Goal: Information Seeking & Learning: Learn about a topic

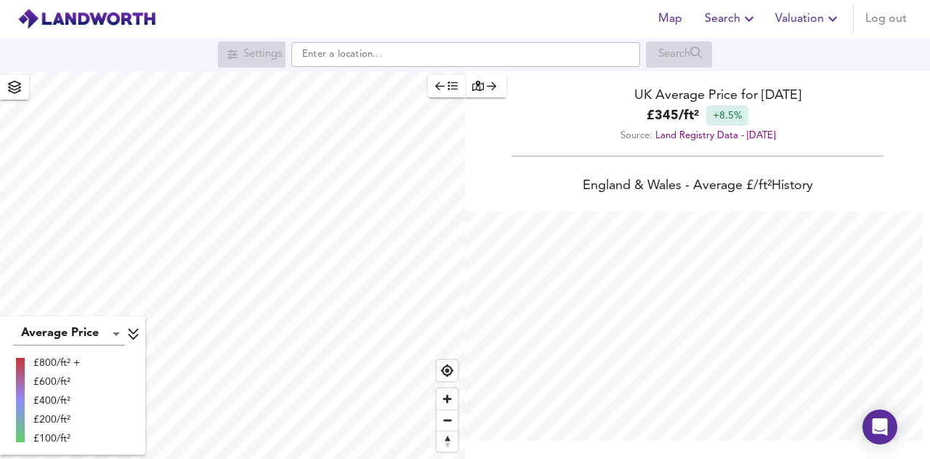
scroll to position [459, 930]
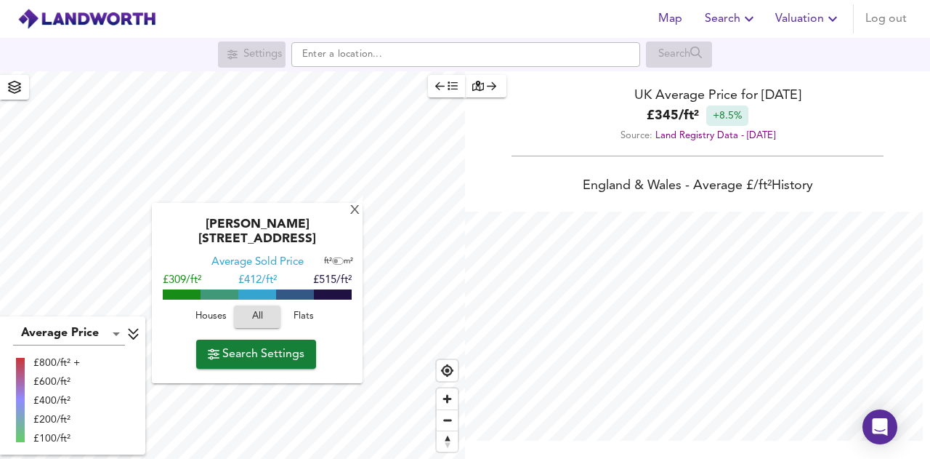
click at [259, 344] on span "Search Settings" at bounding box center [256, 354] width 97 height 20
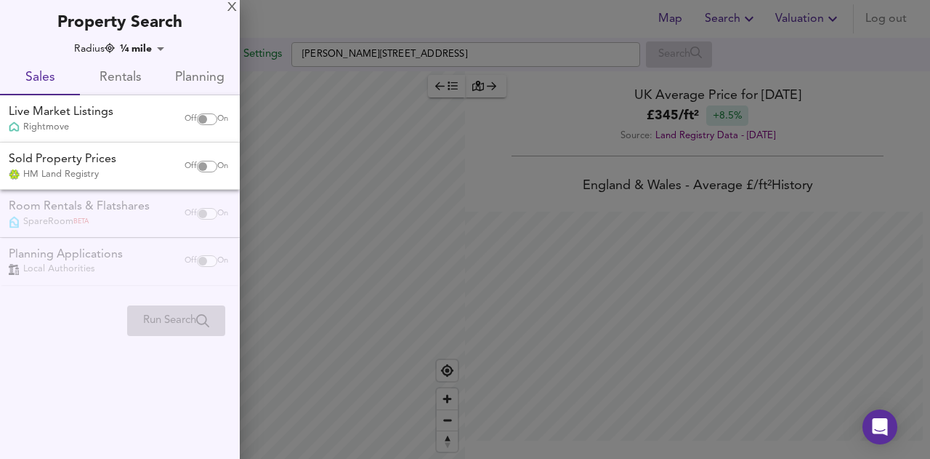
checkbox input "false"
checkbox input "true"
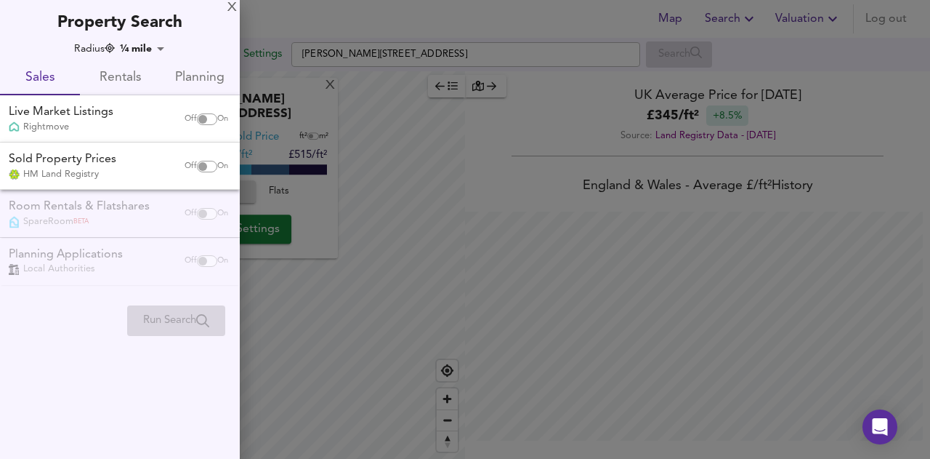
click at [206, 166] on input "checkbox" at bounding box center [202, 167] width 35 height 12
checkbox input "true"
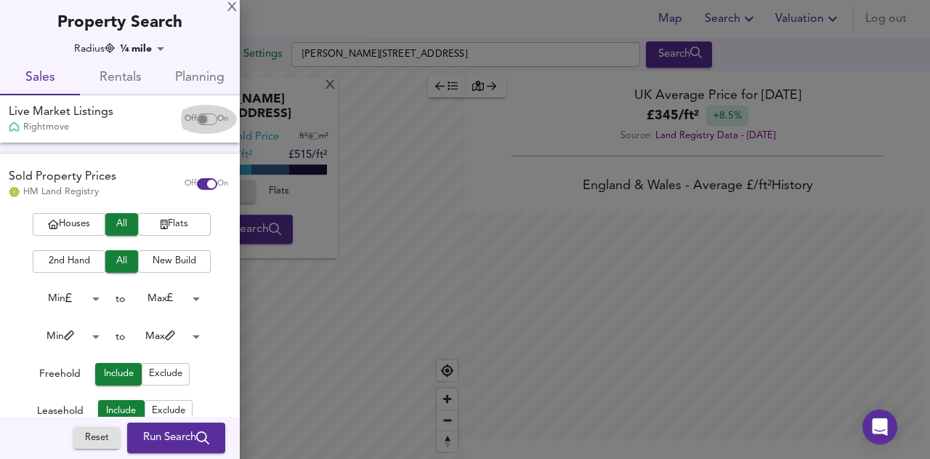
click at [198, 117] on input "checkbox" at bounding box center [202, 119] width 35 height 12
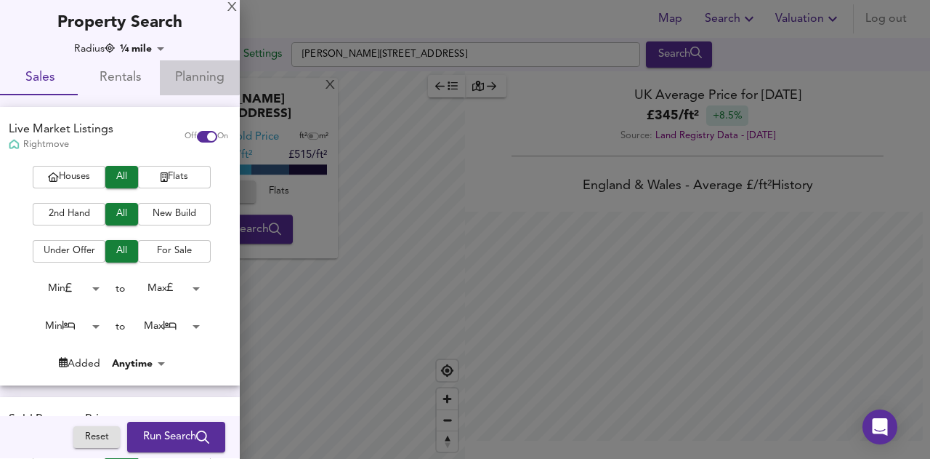
click at [188, 70] on span "Planning" at bounding box center [200, 78] width 63 height 23
checkbox input "false"
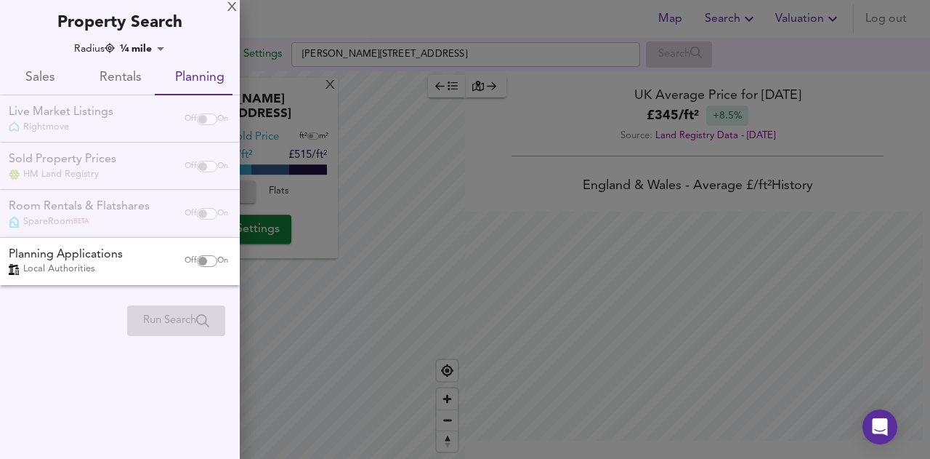
click at [206, 258] on input "checkbox" at bounding box center [202, 261] width 35 height 12
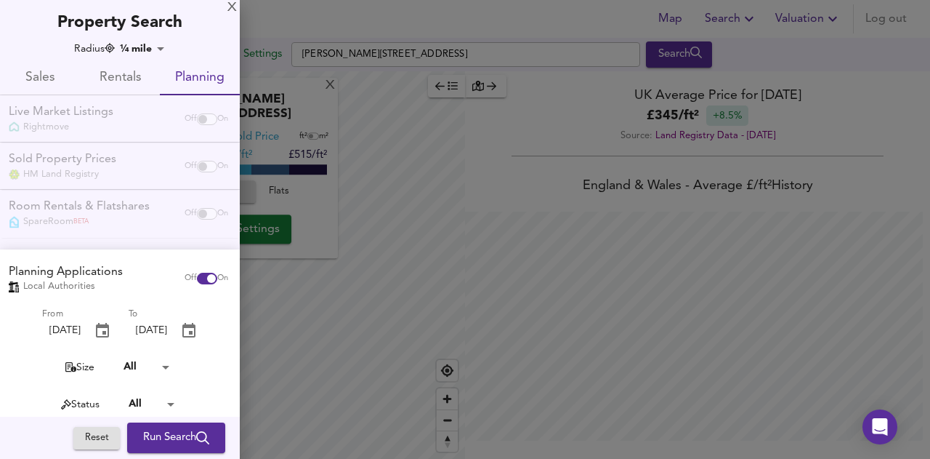
click at [194, 280] on input "checkbox" at bounding box center [211, 279] width 35 height 12
checkbox input "false"
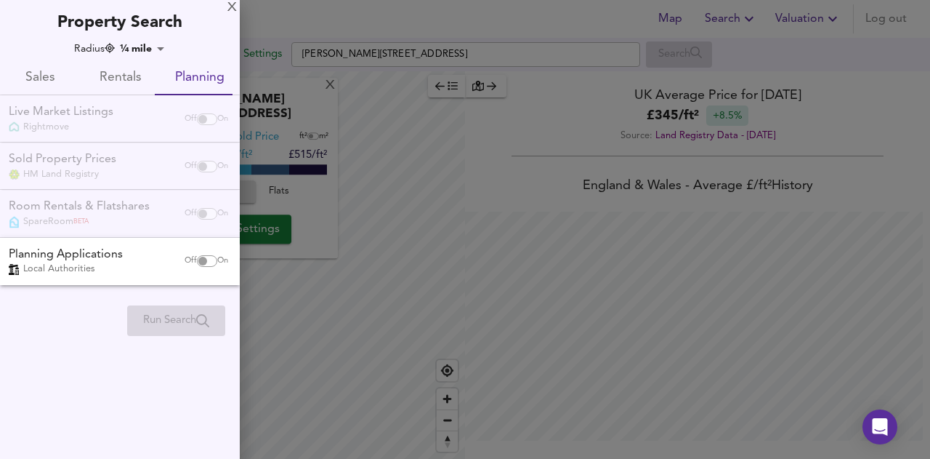
click at [40, 76] on span "Sales" at bounding box center [40, 78] width 63 height 23
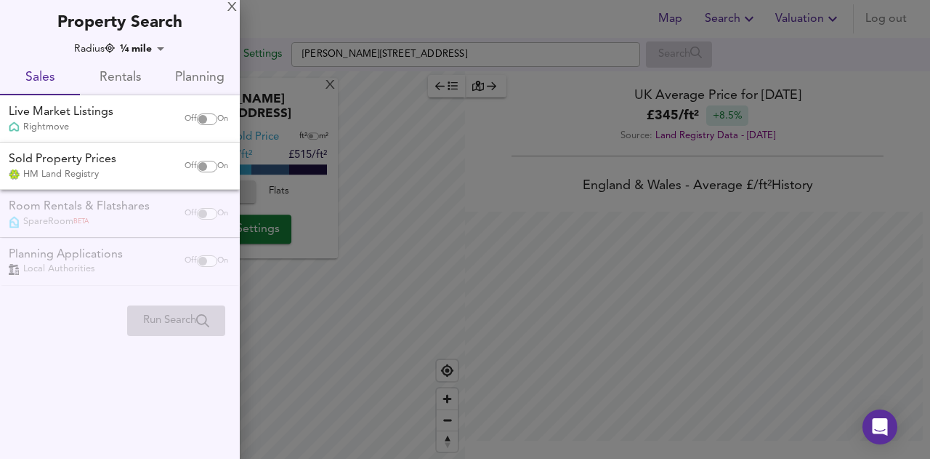
click at [202, 120] on input "checkbox" at bounding box center [202, 119] width 35 height 12
checkbox input "true"
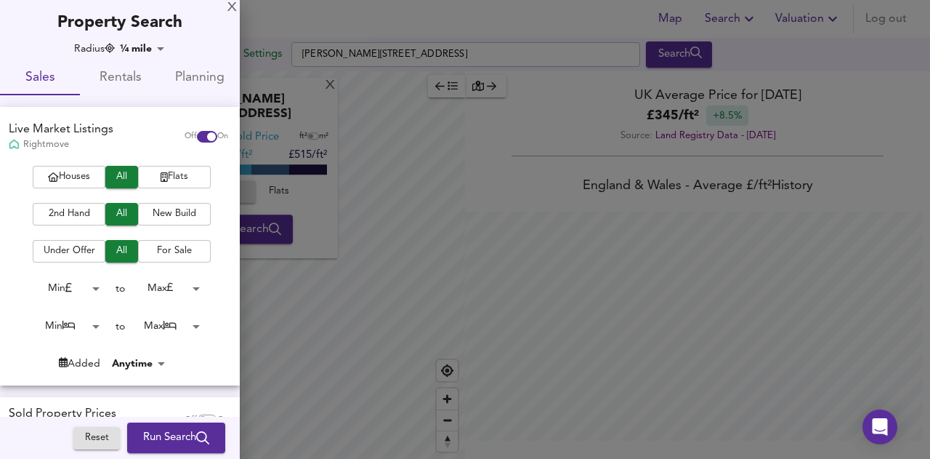
scroll to position [137, 0]
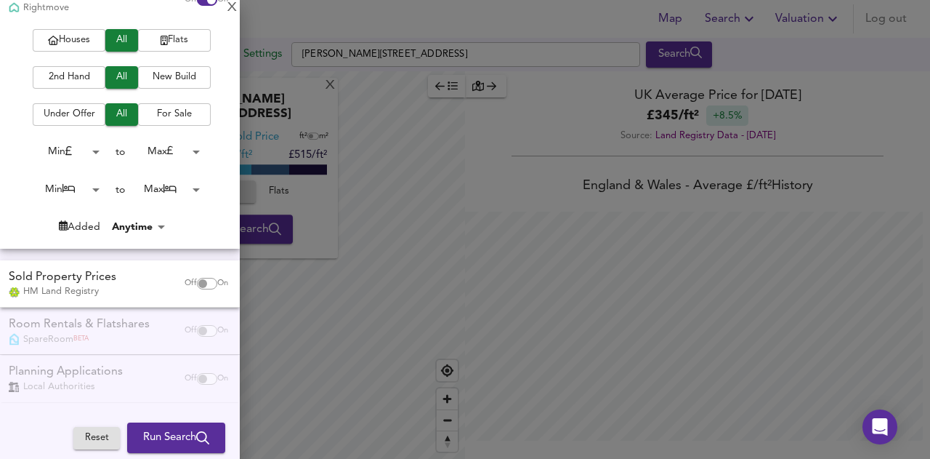
click at [198, 283] on input "checkbox" at bounding box center [202, 284] width 35 height 12
checkbox input "true"
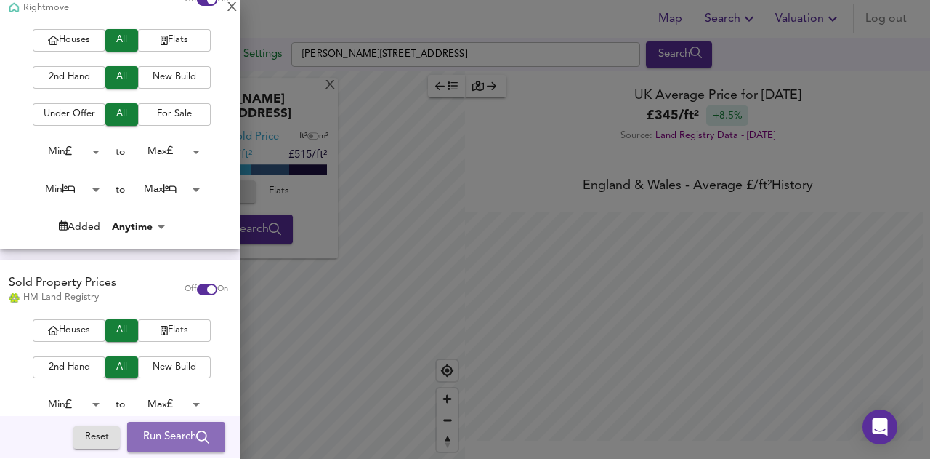
click at [162, 442] on span "Run Search" at bounding box center [176, 437] width 66 height 19
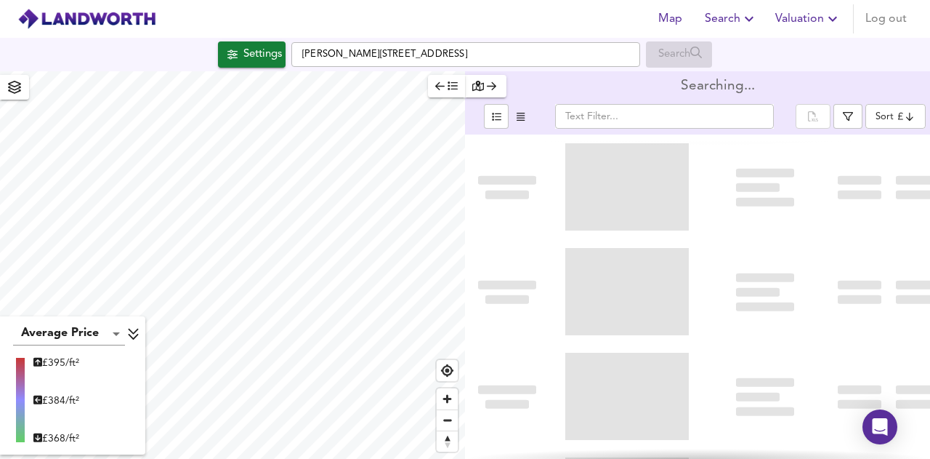
type input "bestdeal"
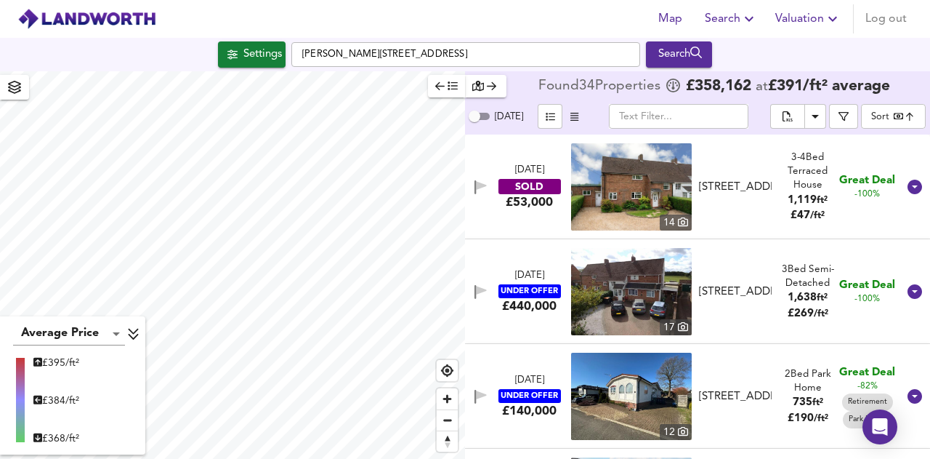
click at [758, 195] on div "[STREET_ADDRESS]" at bounding box center [735, 187] width 73 height 15
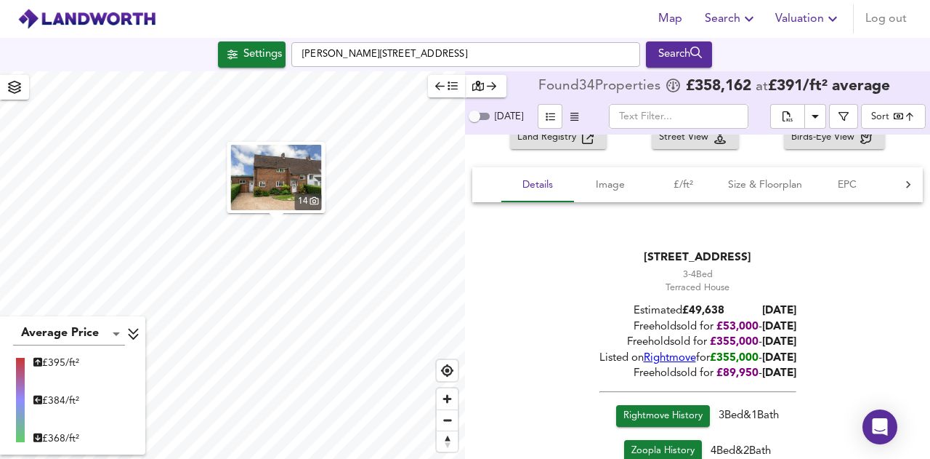
scroll to position [128, 0]
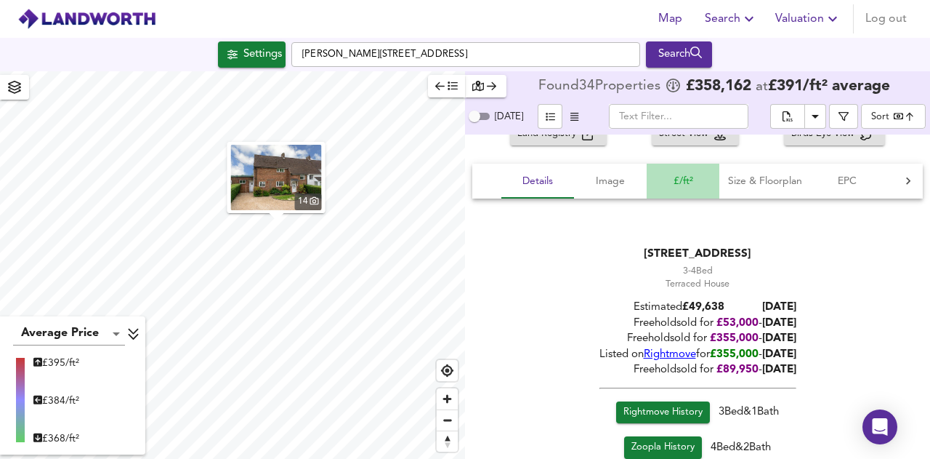
click at [695, 185] on span "£/ft²" at bounding box center [683, 181] width 55 height 18
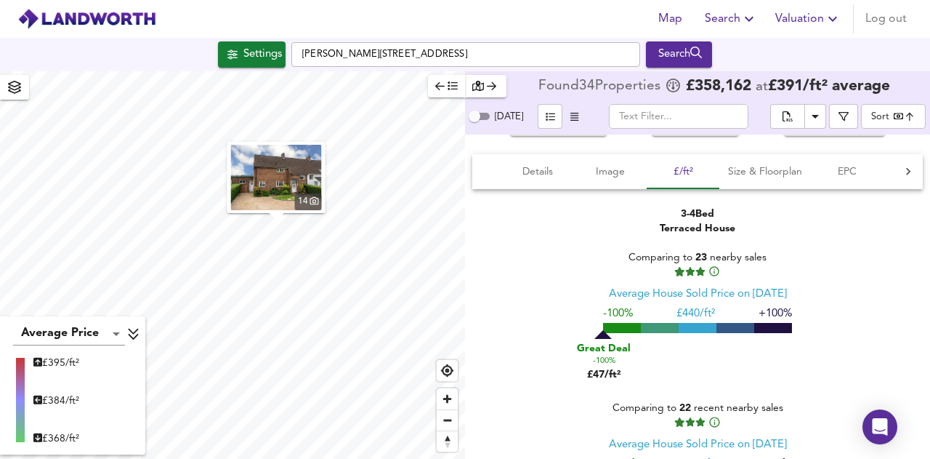
scroll to position [138, 0]
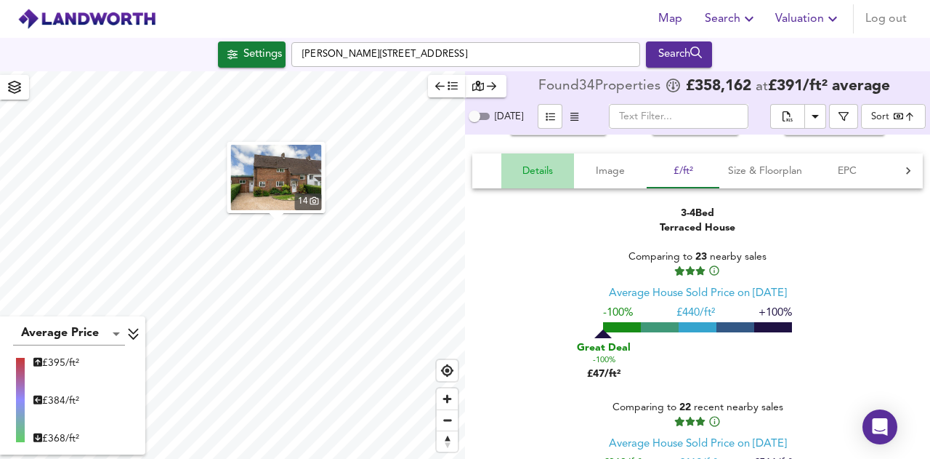
click at [542, 172] on span "Details" at bounding box center [537, 171] width 55 height 18
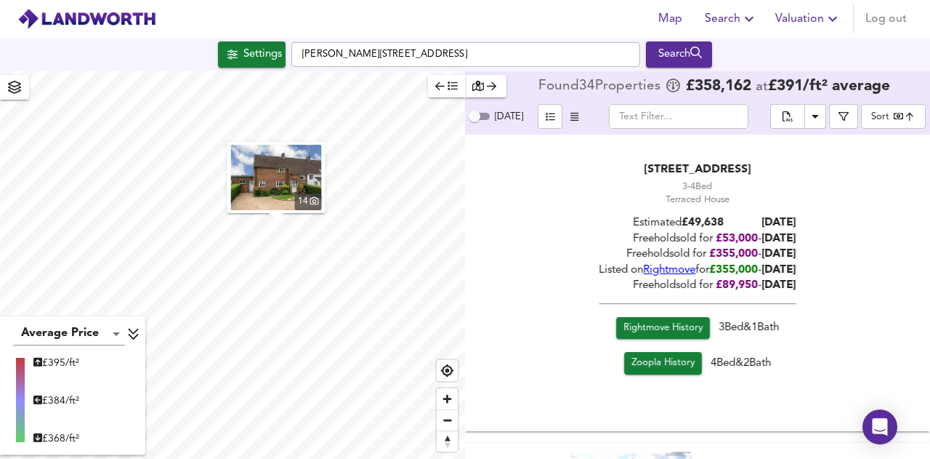
scroll to position [213, 0]
